Goal: Check status

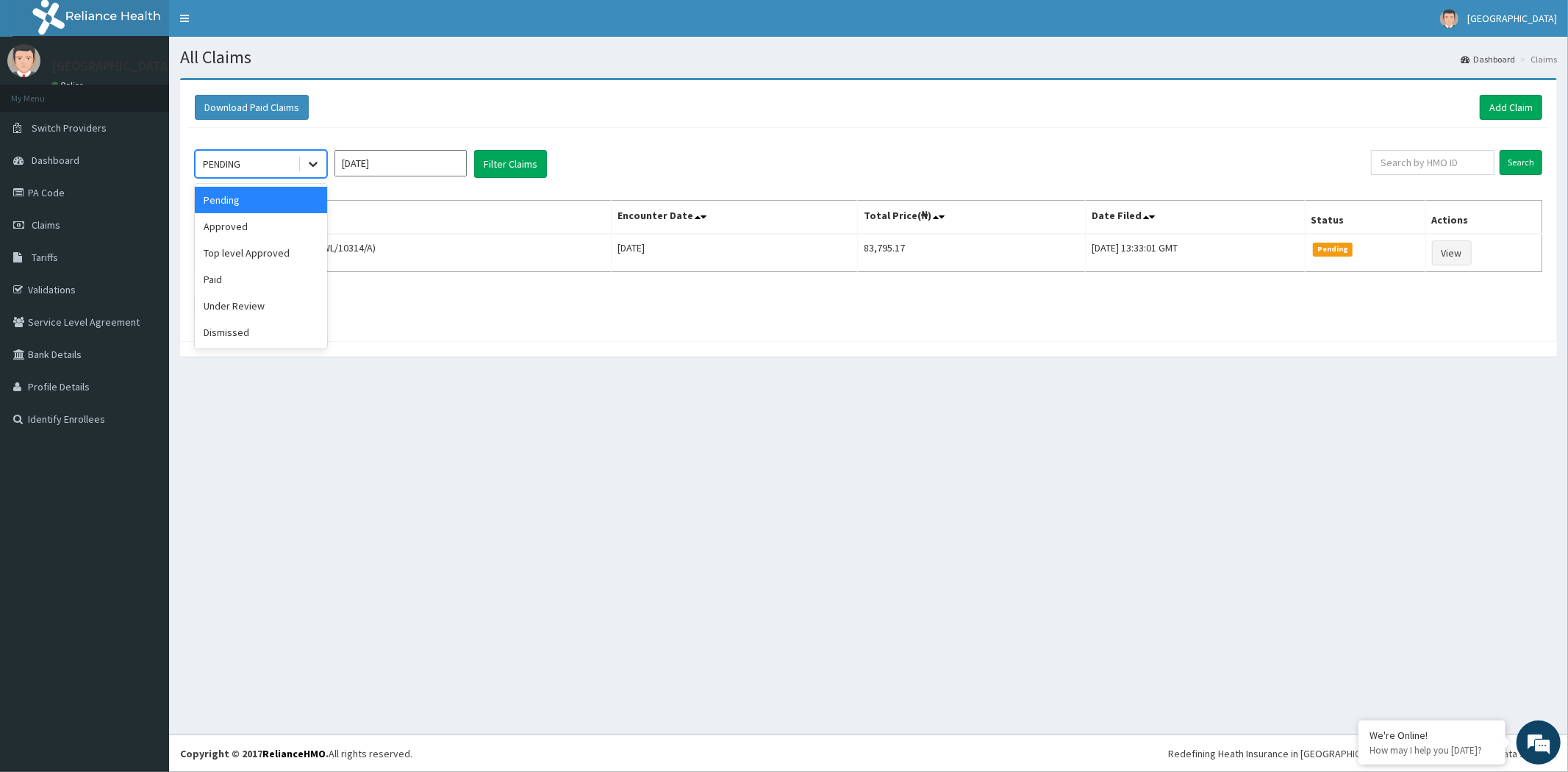
click at [307, 165] on icon at bounding box center [313, 164] width 15 height 15
click at [254, 224] on div "Approved" at bounding box center [261, 226] width 133 height 27
click at [490, 169] on button "Filter Claims" at bounding box center [510, 164] width 73 height 28
